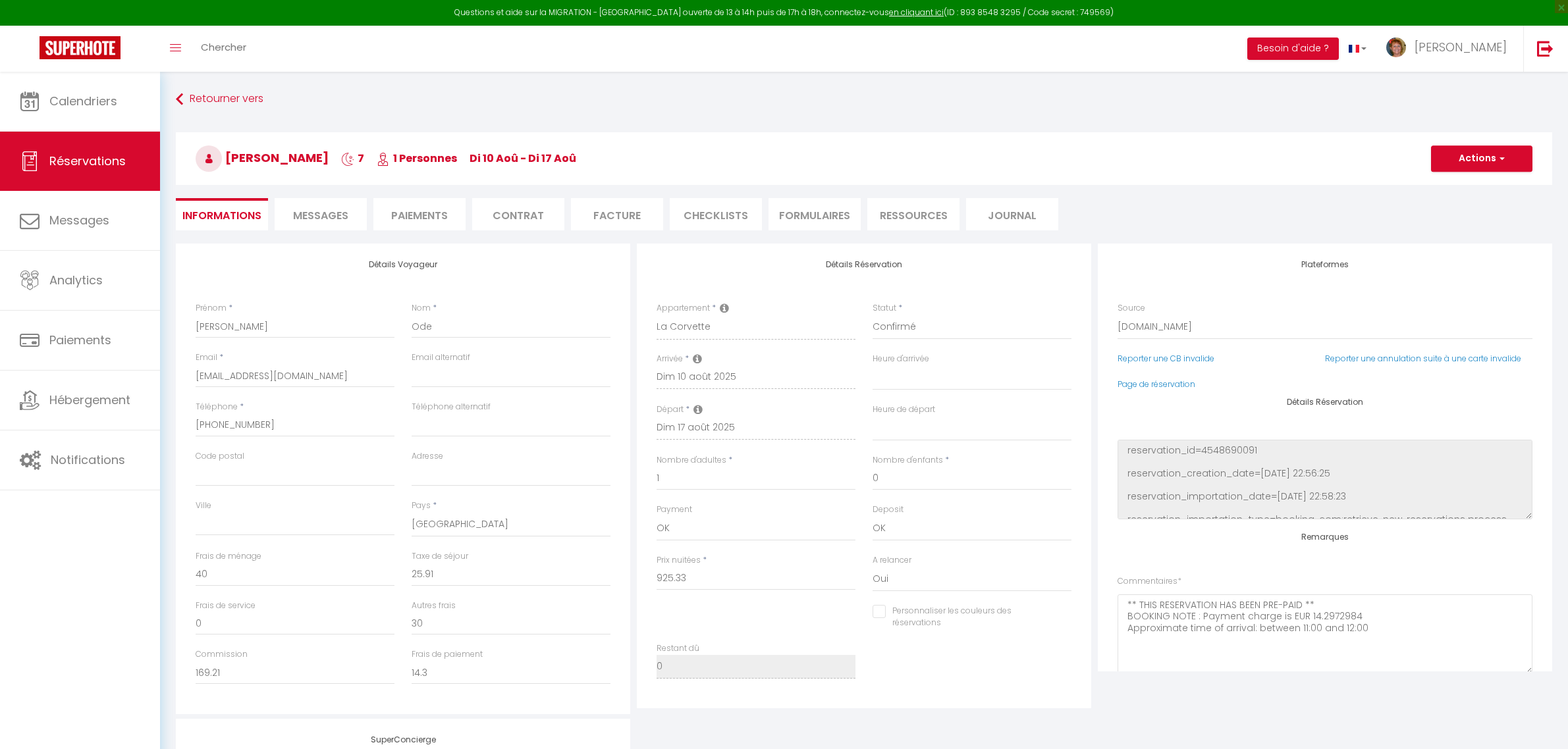
select select "41847"
select select
select select "2"
click at [93, 103] on span "Calendriers" at bounding box center [83, 101] width 68 height 16
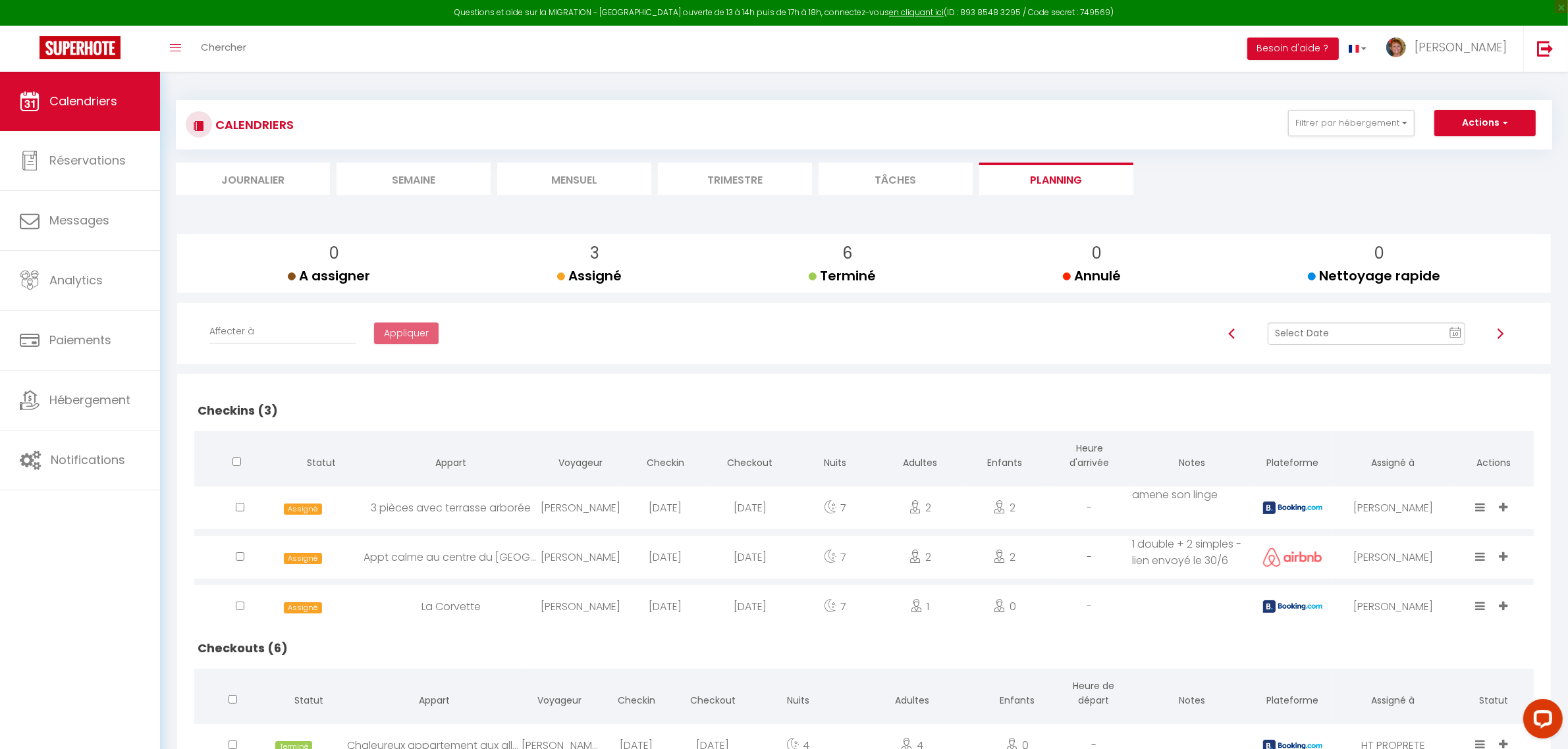
click at [748, 169] on li "Trimestre" at bounding box center [734, 179] width 154 height 32
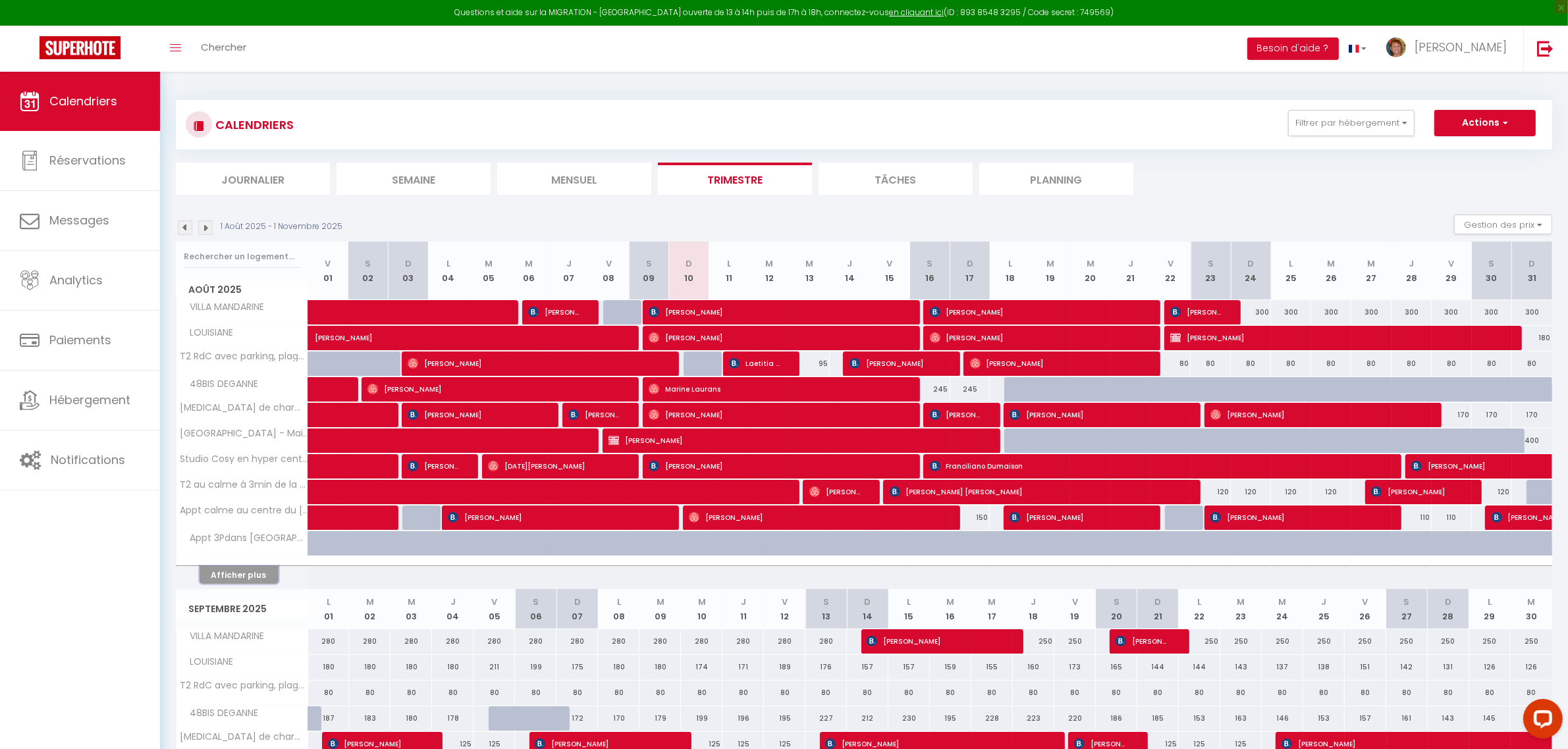
drag, startPoint x: 248, startPoint y: 574, endPoint x: 814, endPoint y: 390, distance: 595.2
click at [248, 578] on button "Afficher plus" at bounding box center [239, 575] width 79 height 18
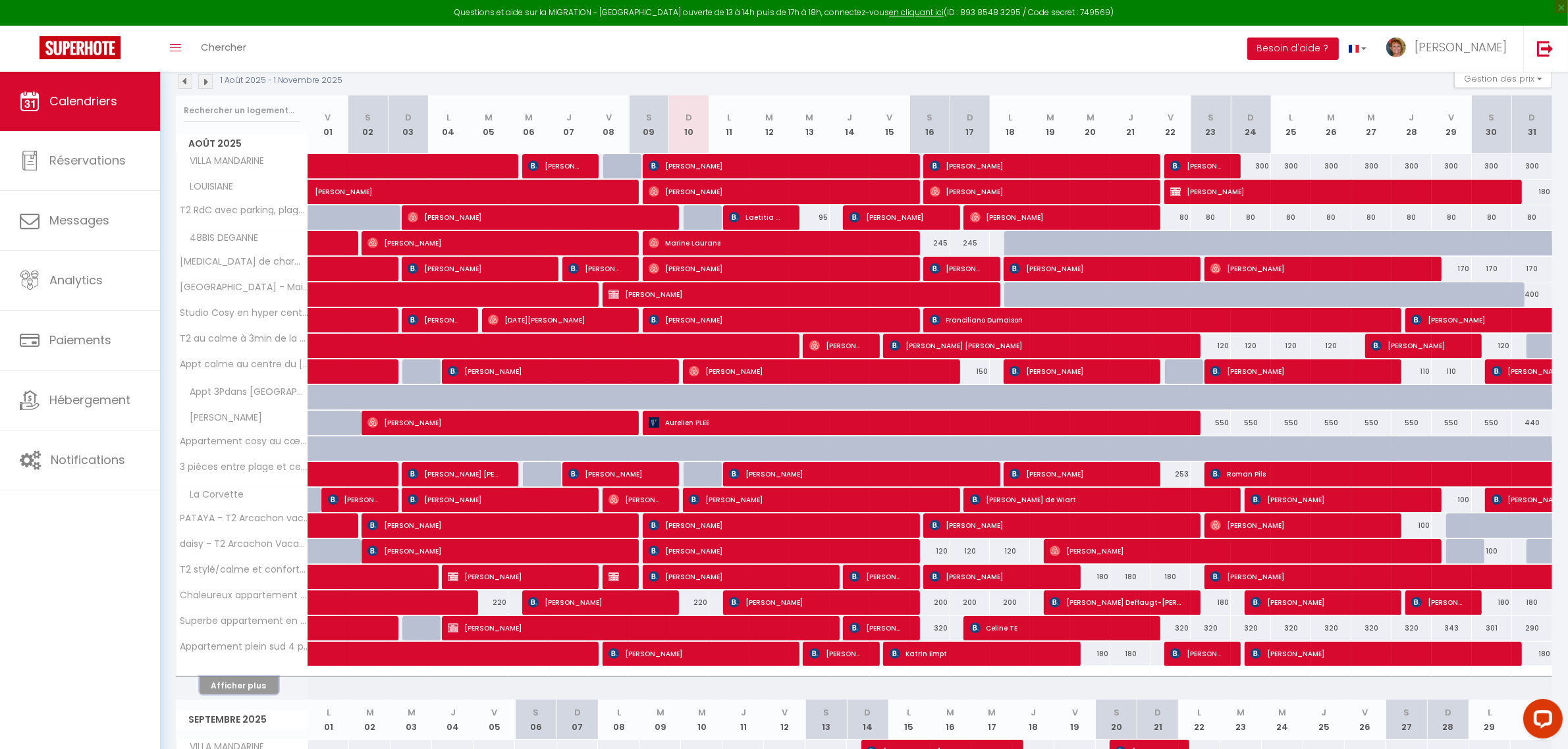
scroll to position [164, 0]
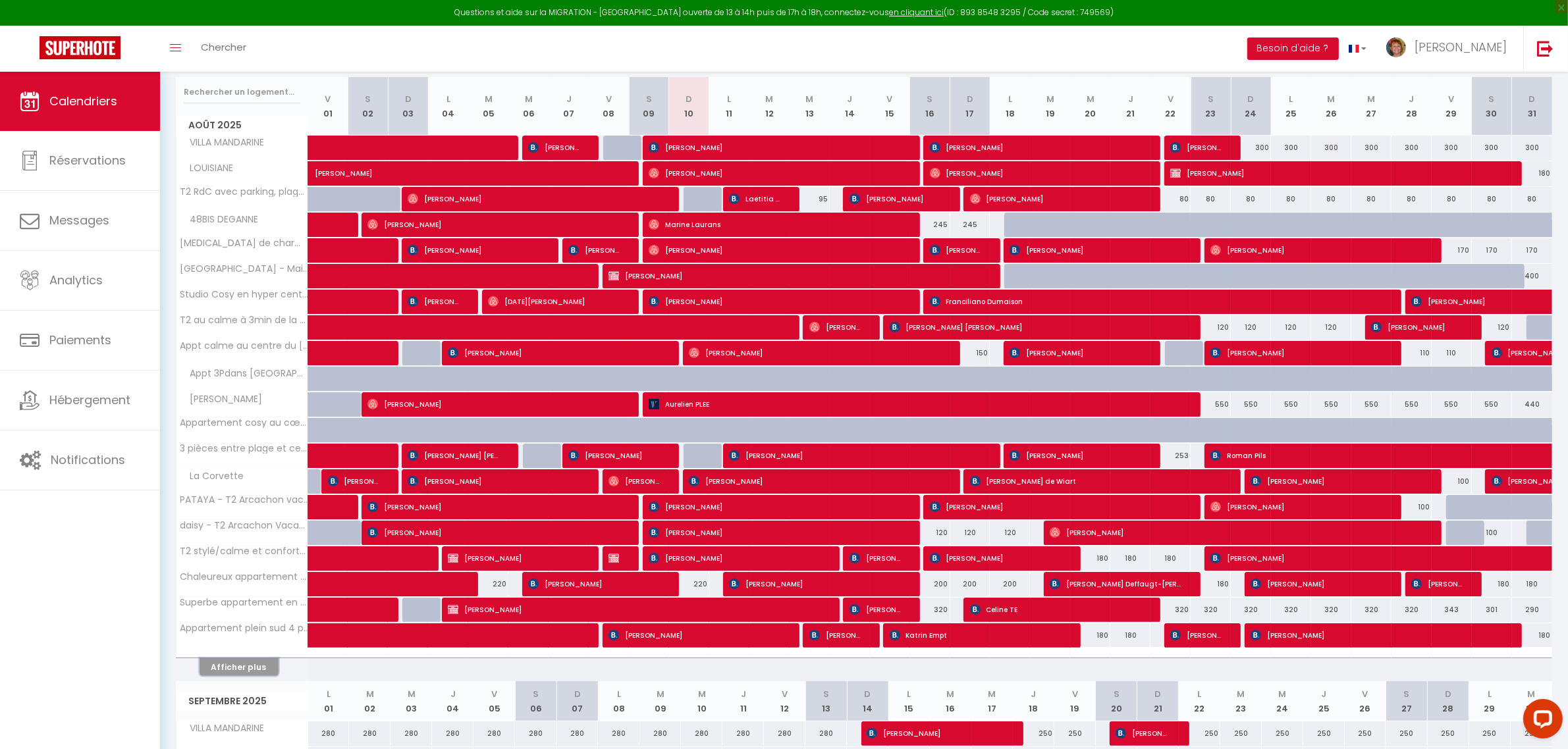
click at [235, 676] on button "Afficher plus" at bounding box center [239, 667] width 79 height 18
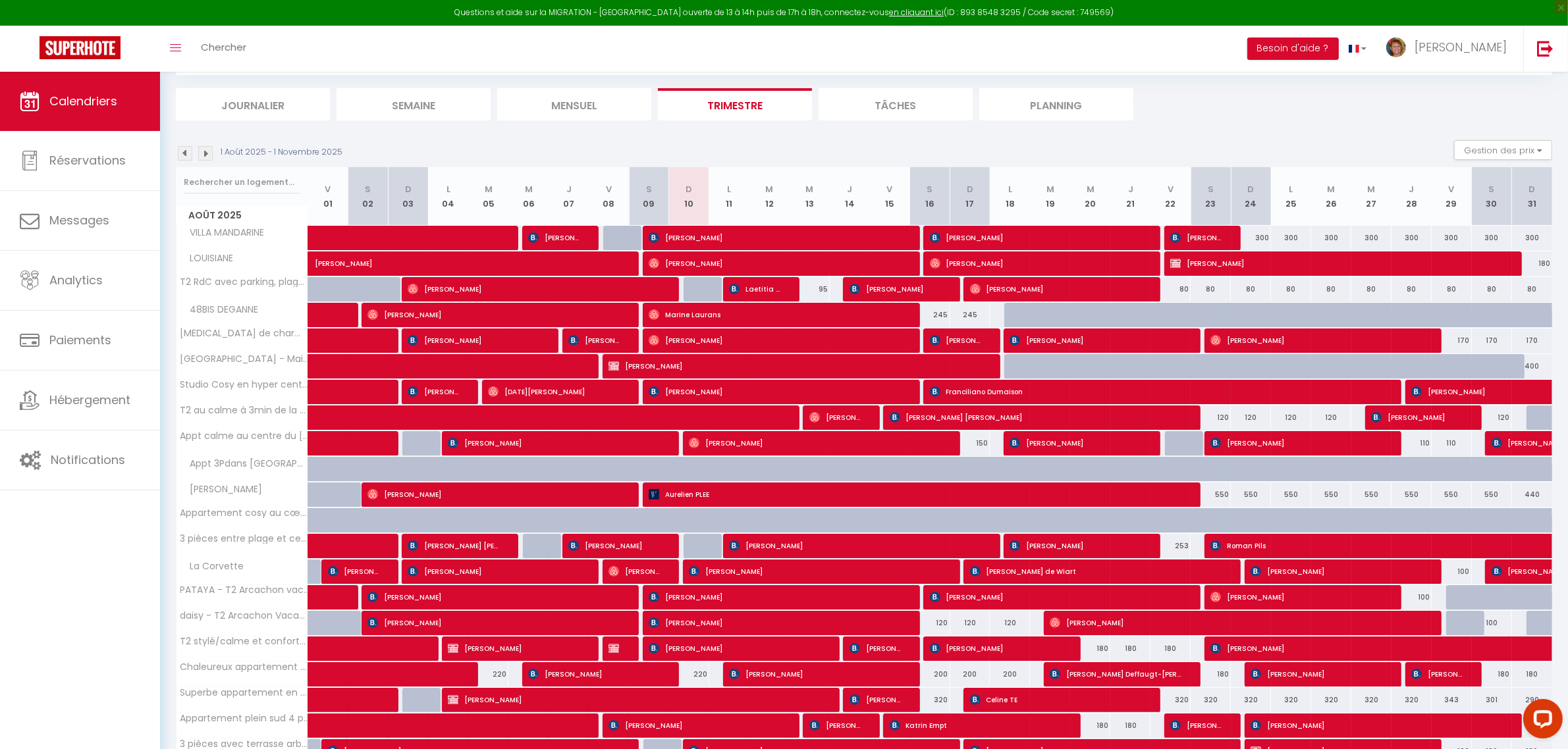
scroll to position [0, 0]
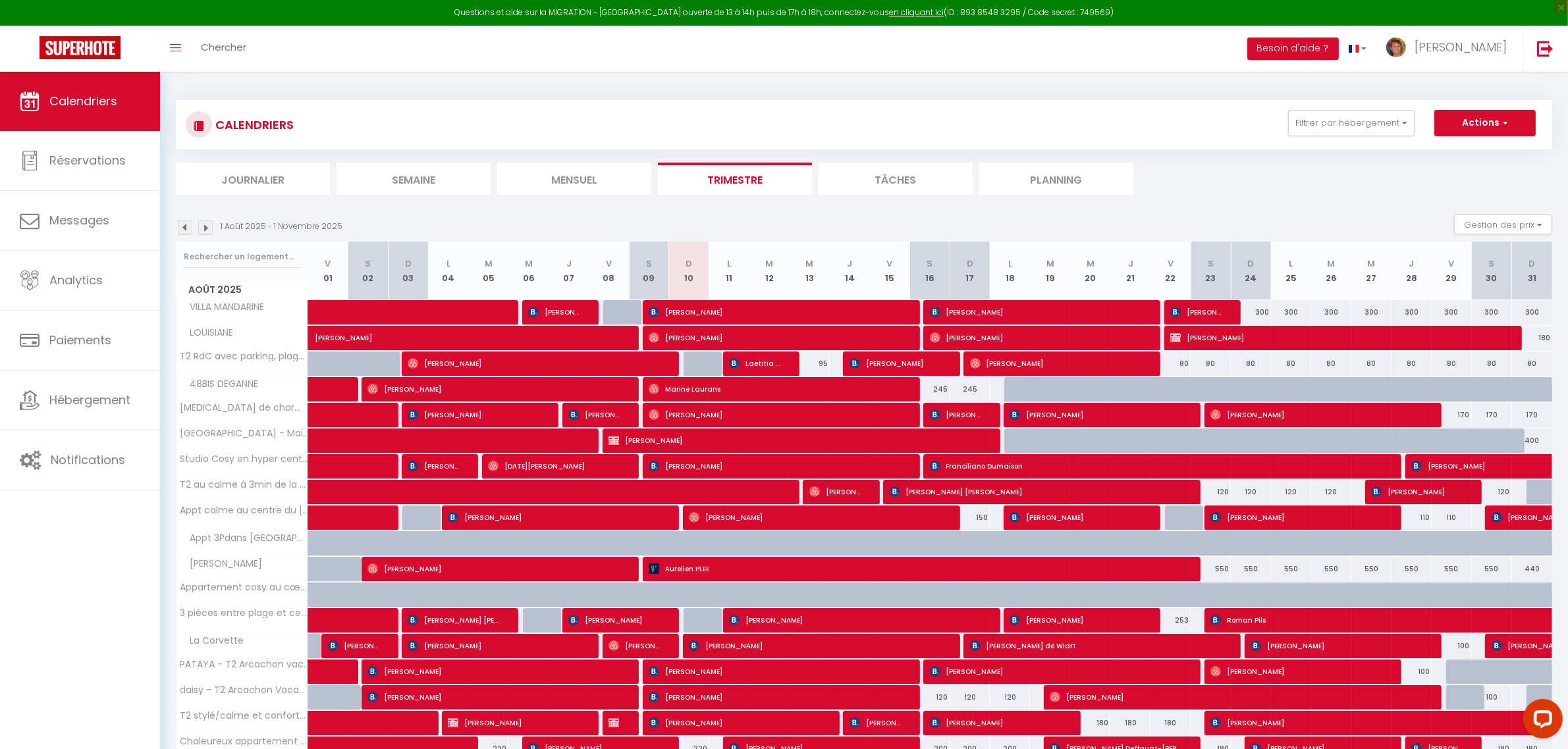
click at [1050, 179] on li "Planning" at bounding box center [1056, 179] width 154 height 32
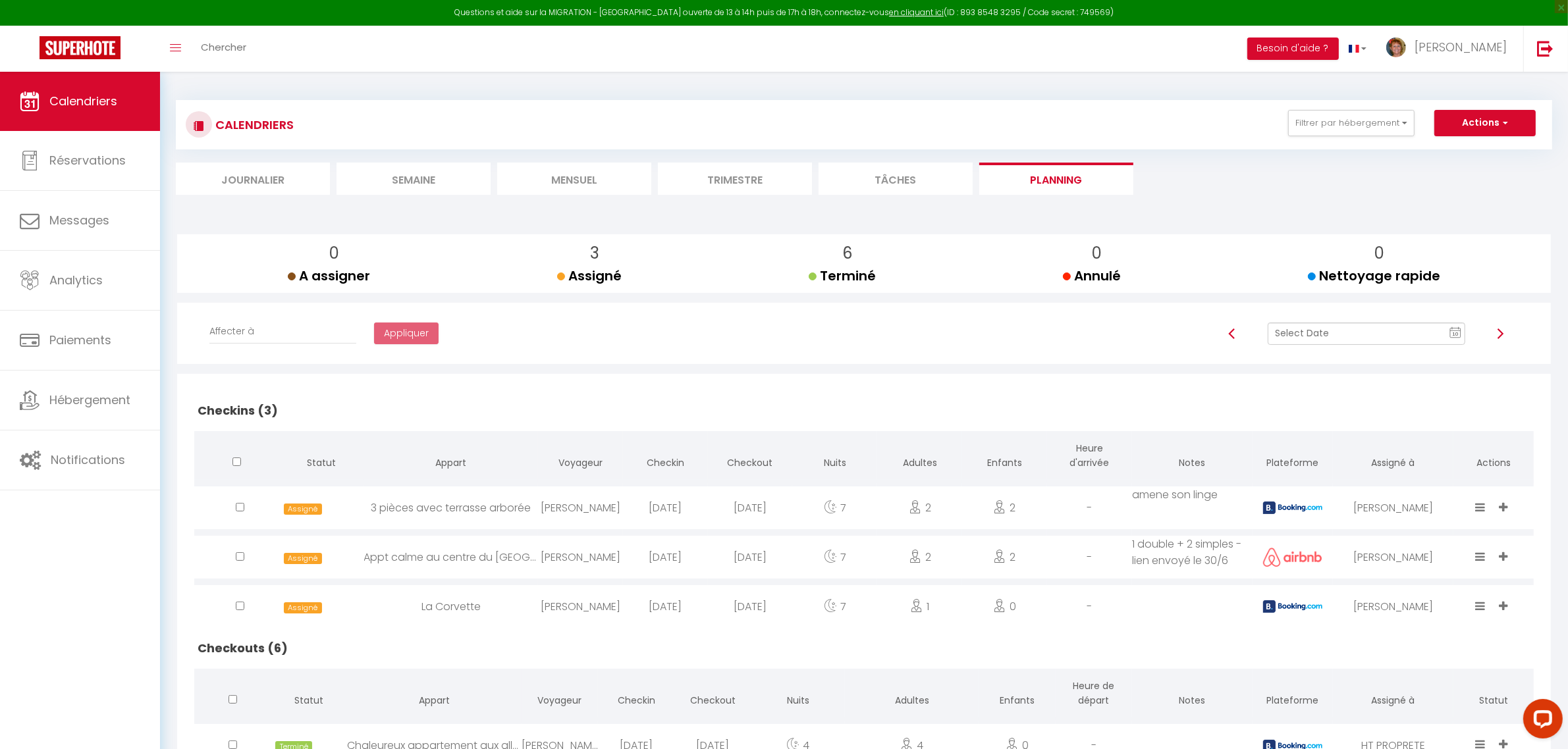
click at [1456, 334] on text "10" at bounding box center [1455, 335] width 7 height 6
click at [1337, 447] on td "11" at bounding box center [1340, 446] width 21 height 21
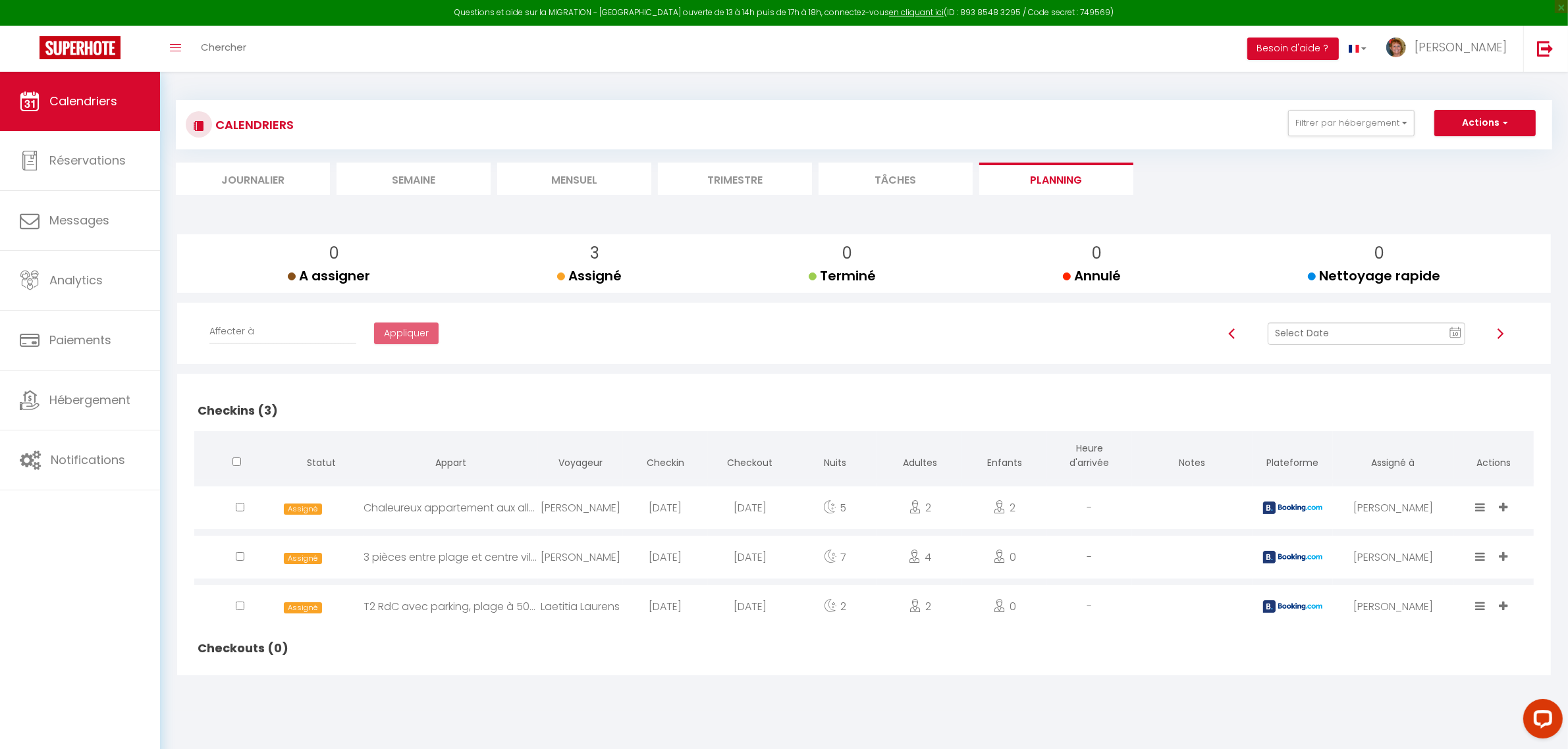
click at [751, 183] on li "Trimestre" at bounding box center [734, 179] width 154 height 32
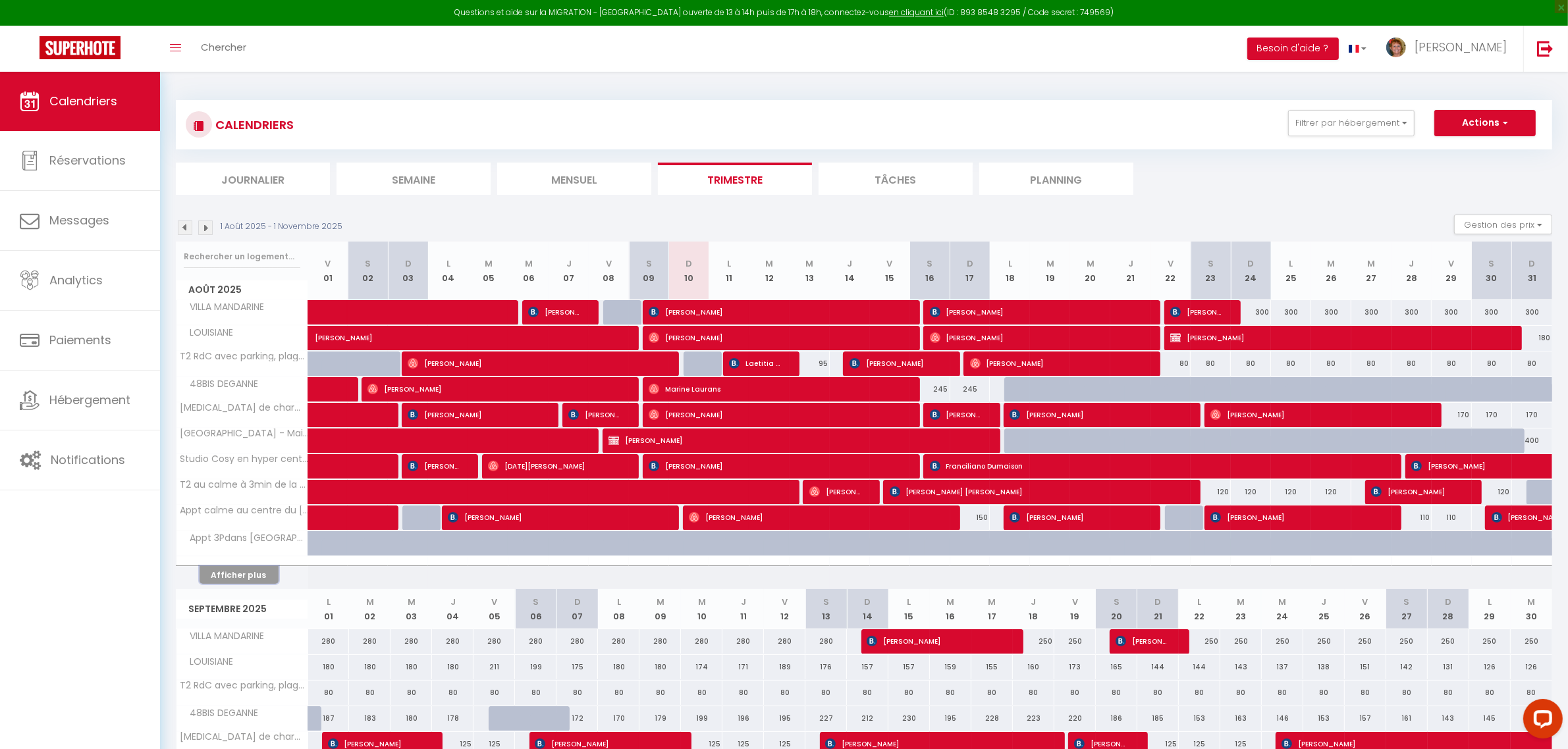
click at [242, 572] on button "Afficher plus" at bounding box center [239, 575] width 79 height 18
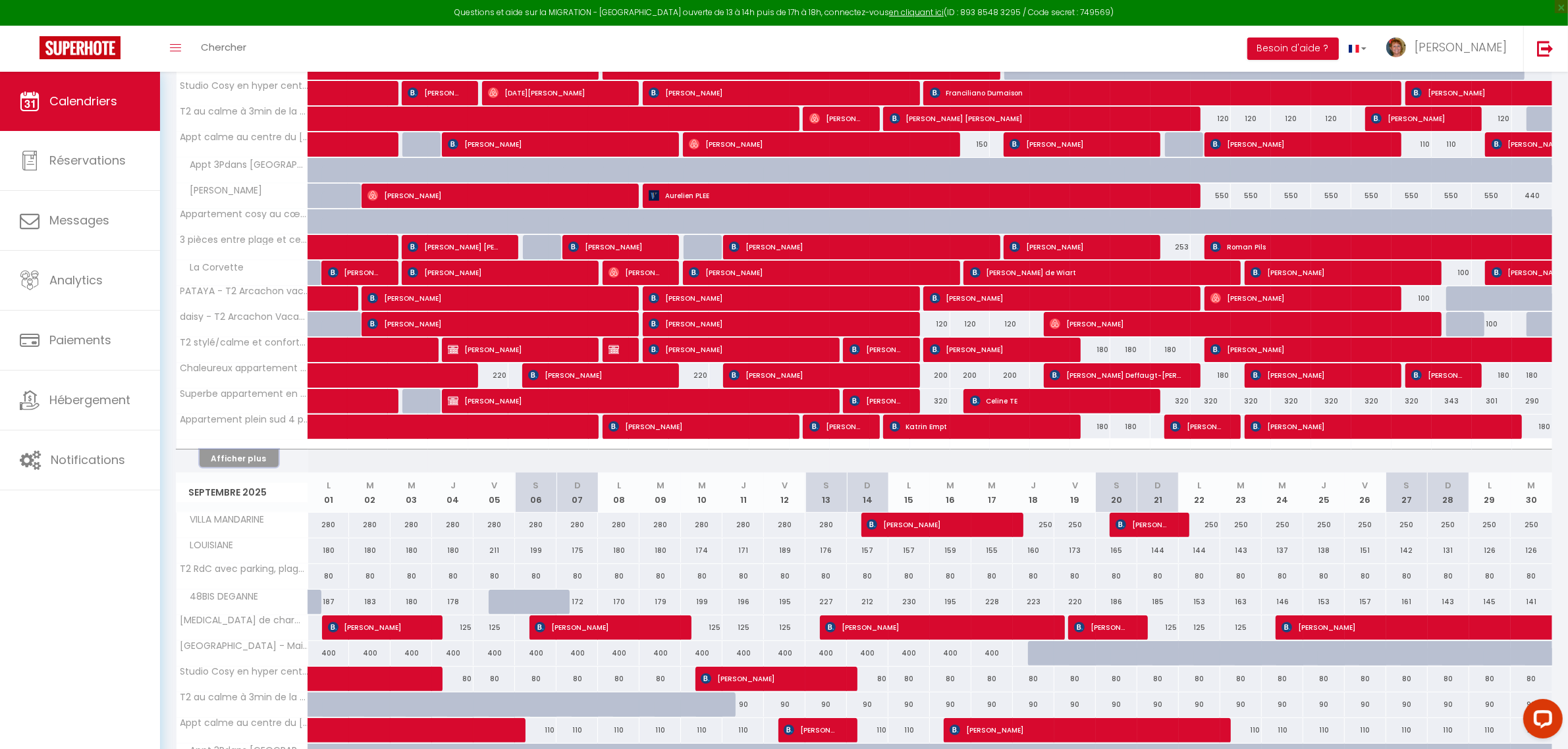
scroll to position [411, 0]
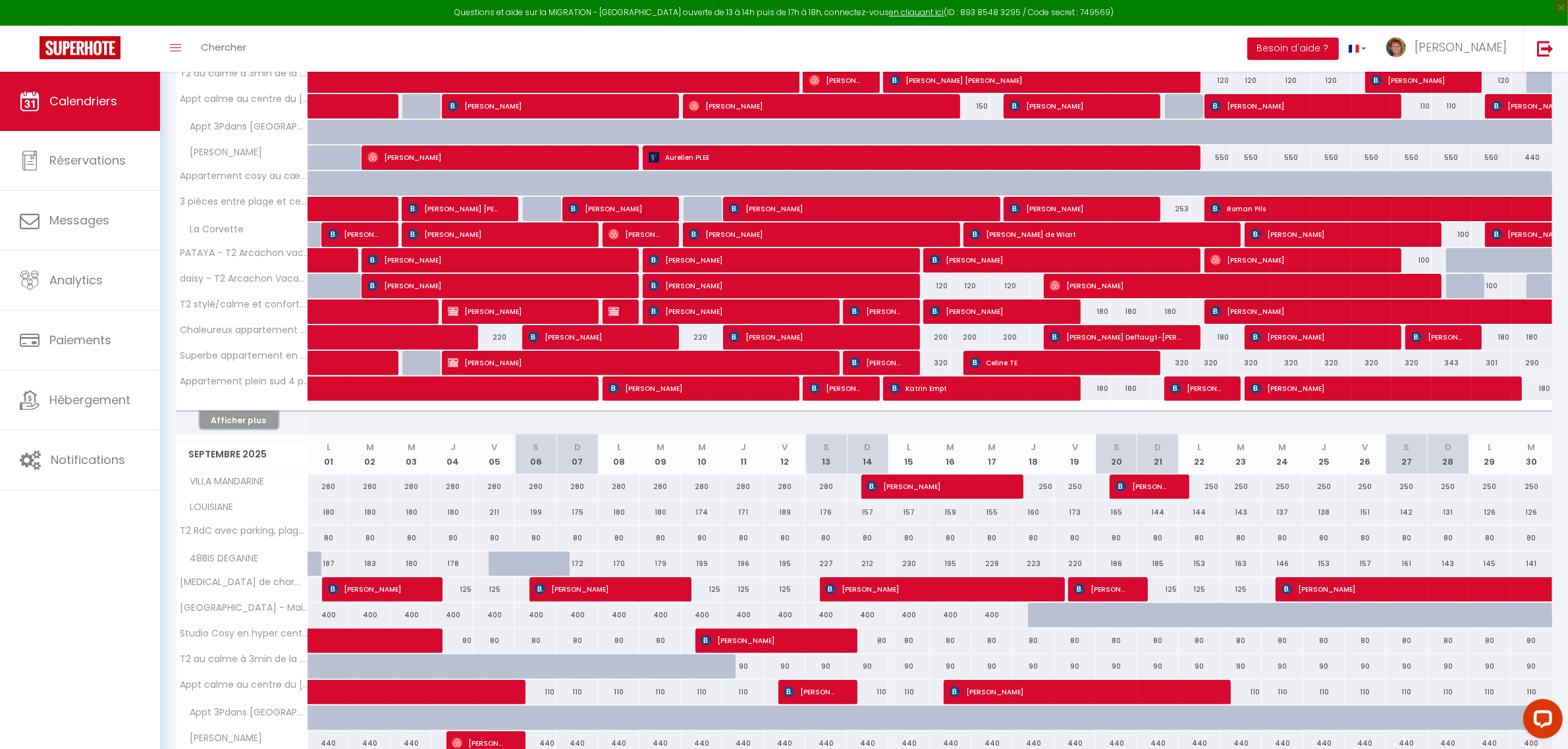
click at [238, 429] on button "Afficher plus" at bounding box center [239, 420] width 79 height 18
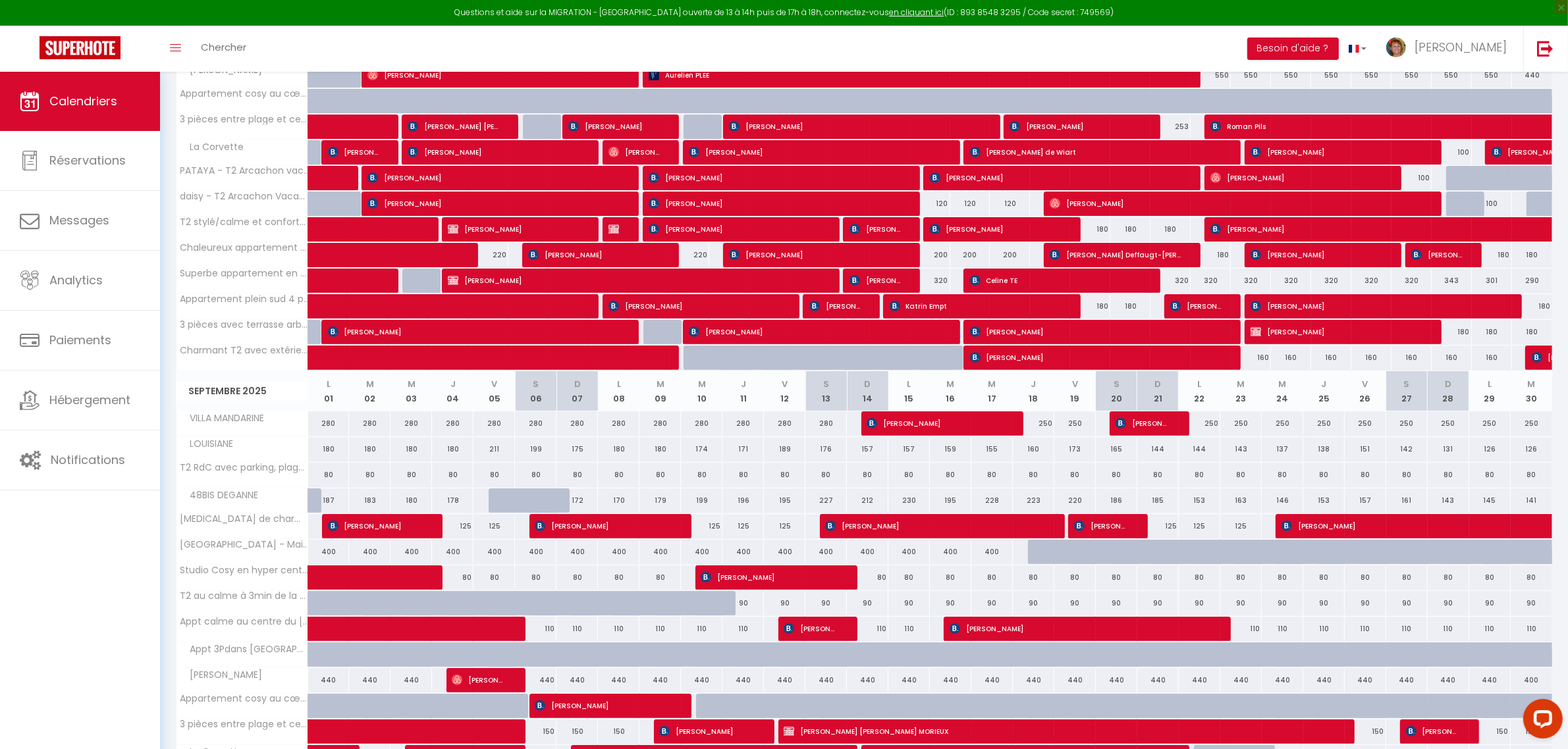
scroll to position [82, 0]
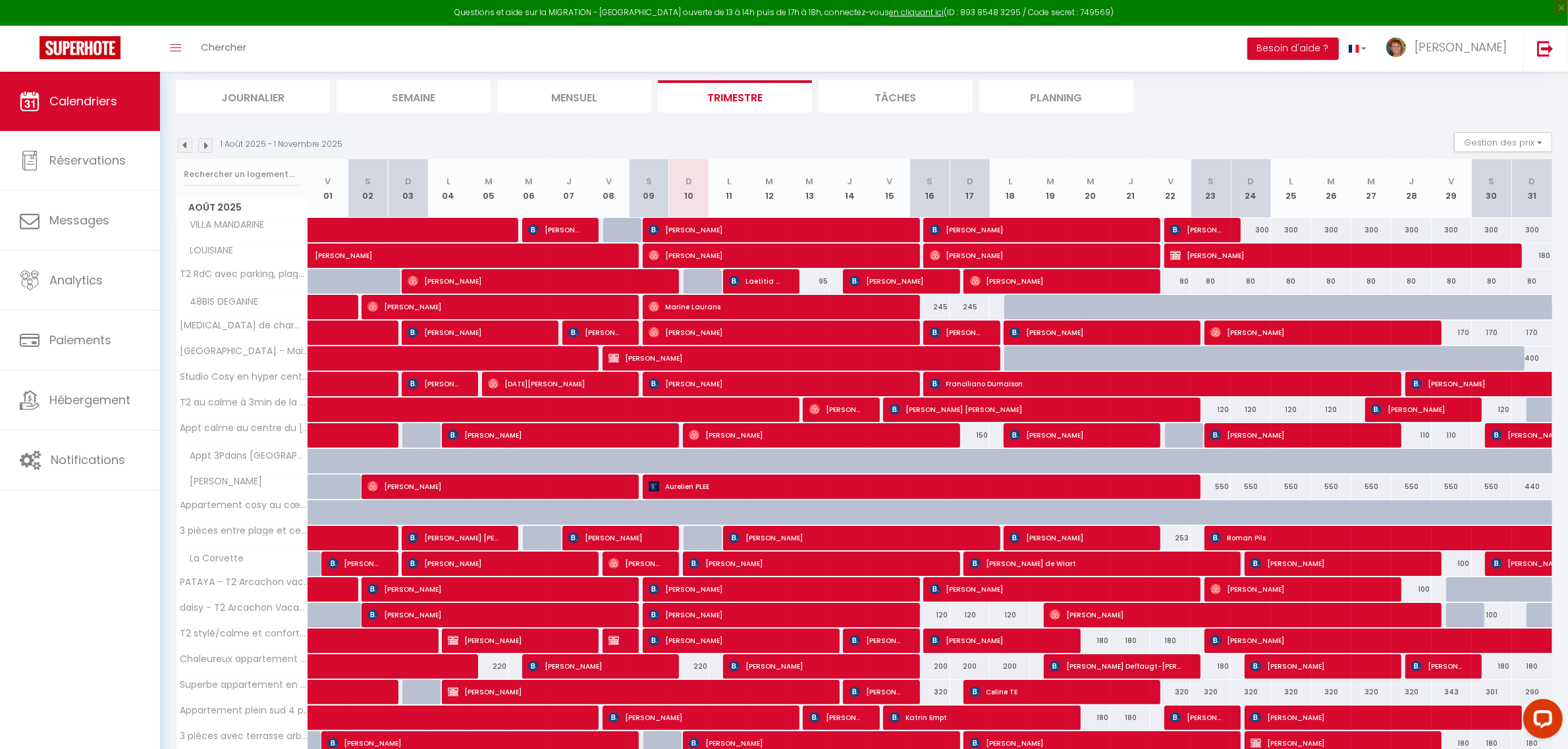
click at [1050, 97] on li "Planning" at bounding box center [1056, 97] width 154 height 32
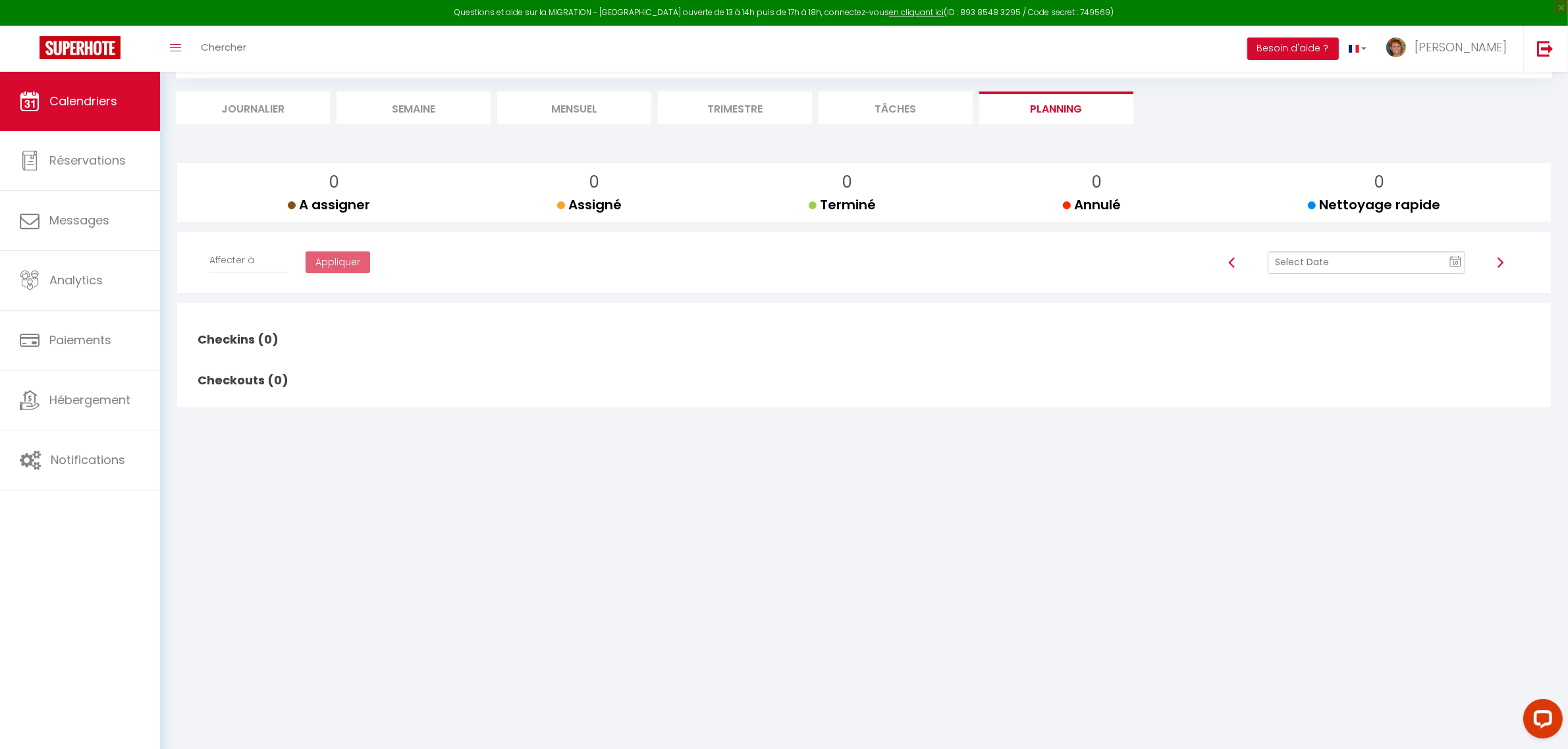
scroll to position [82, 0]
